Goal: Task Accomplishment & Management: Complete application form

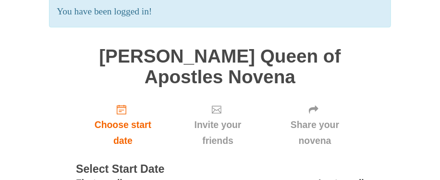
scroll to position [96, 0]
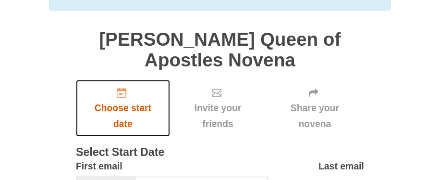
click at [123, 100] on span "Choose start date" at bounding box center [123, 116] width 75 height 32
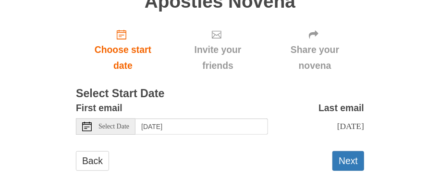
scroll to position [116, 0]
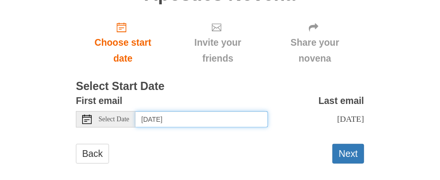
click at [167, 111] on input "Monday, August 25th" at bounding box center [202, 119] width 133 height 16
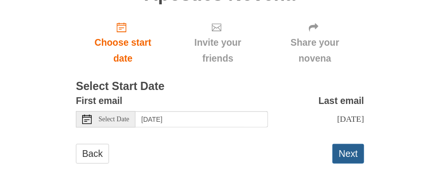
click at [345, 144] on button "Next" at bounding box center [349, 154] width 32 height 20
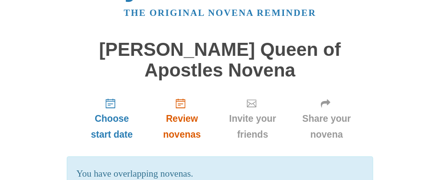
scroll to position [48, 0]
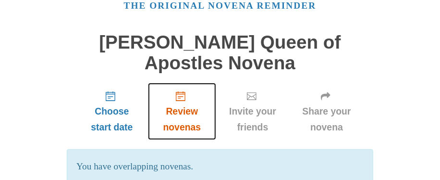
click at [180, 103] on span "Review novenas" at bounding box center [182, 119] width 49 height 32
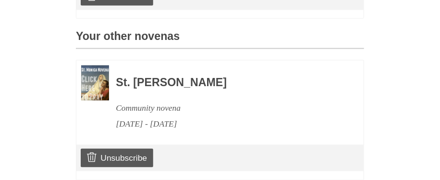
scroll to position [481, 0]
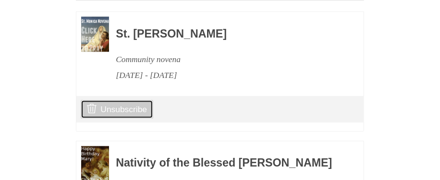
click at [115, 100] on link "Unsubscribe" at bounding box center [117, 109] width 73 height 18
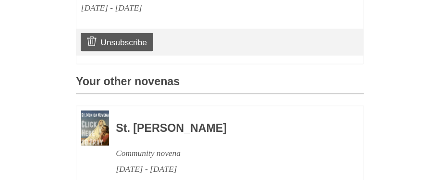
scroll to position [481, 0]
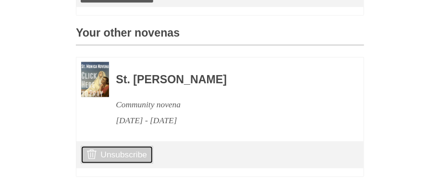
click at [106, 146] on link "Unsubscribe" at bounding box center [117, 155] width 73 height 18
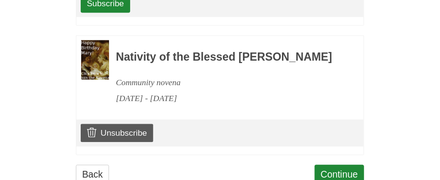
scroll to position [673, 0]
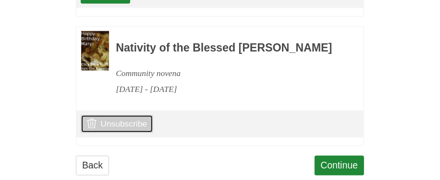
click at [115, 118] on link "Unsubscribe" at bounding box center [117, 123] width 73 height 18
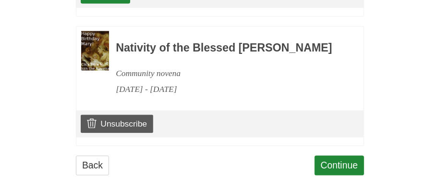
scroll to position [706, 0]
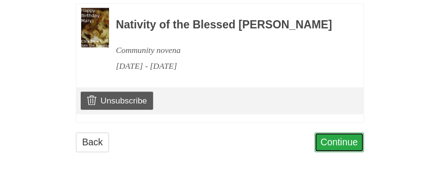
click at [326, 144] on link "Continue" at bounding box center [340, 142] width 50 height 20
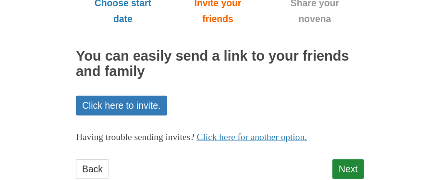
scroll to position [162, 0]
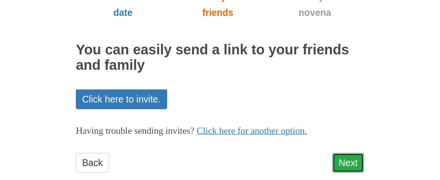
click at [347, 153] on link "Next" at bounding box center [349, 163] width 32 height 20
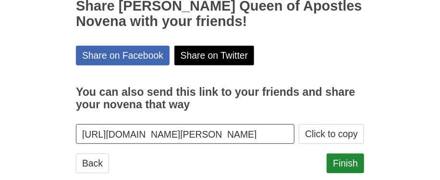
scroll to position [206, 0]
